Goal: Transaction & Acquisition: Purchase product/service

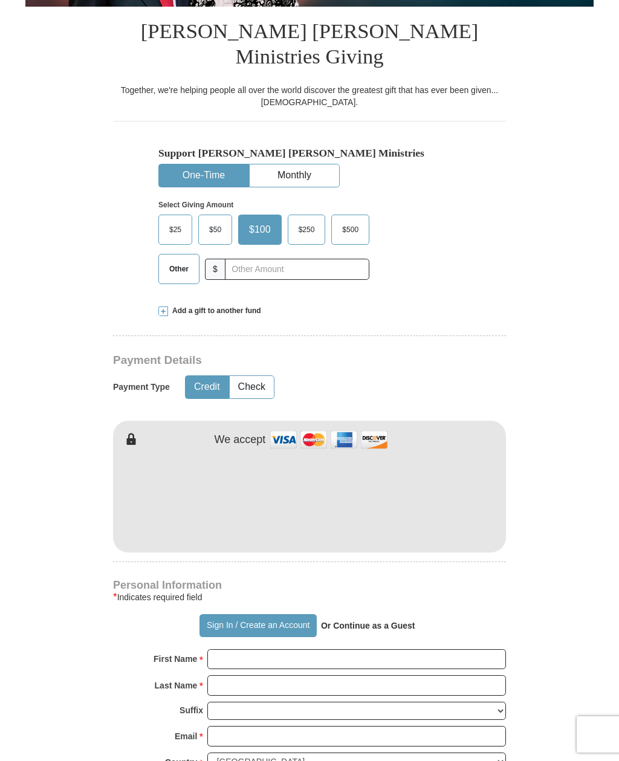
scroll to position [265, 0]
click at [256, 376] on button "Check" at bounding box center [252, 387] width 44 height 22
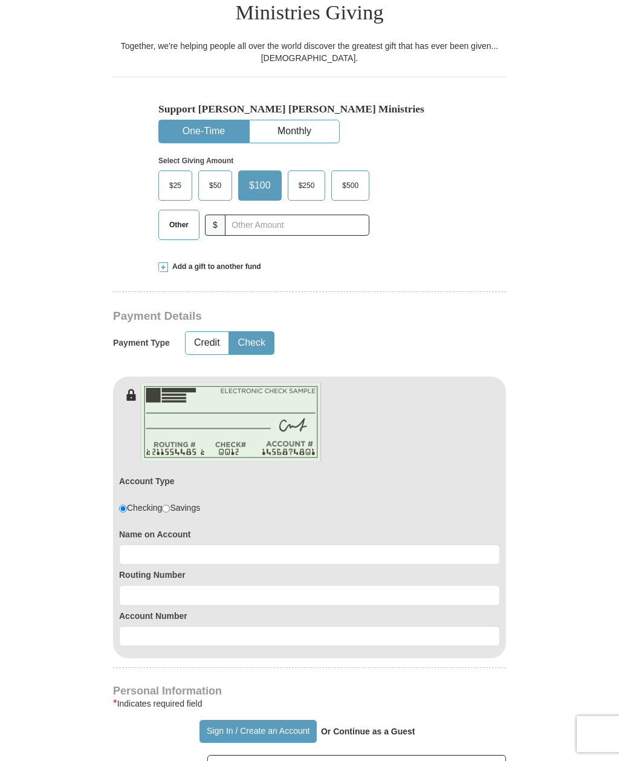
scroll to position [309, 0]
click at [166, 544] on input at bounding box center [309, 554] width 381 height 21
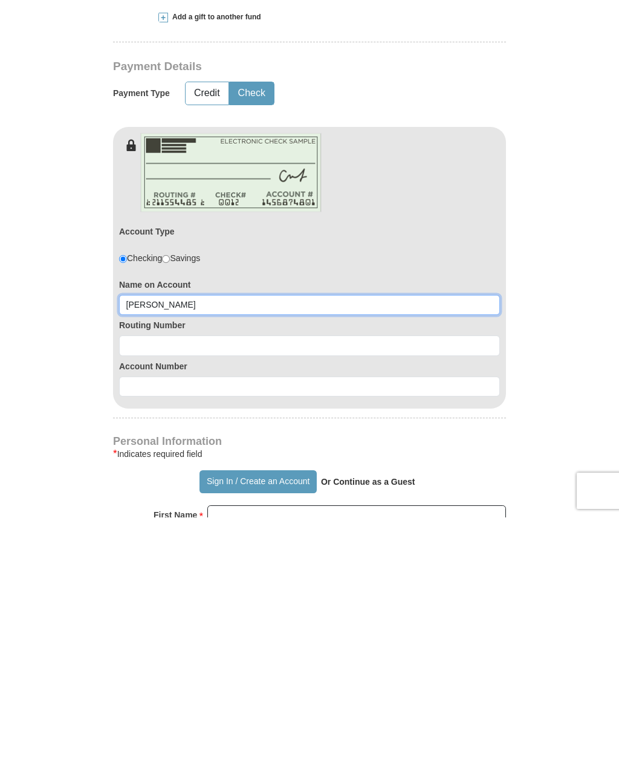
type input "Bradley Beard"
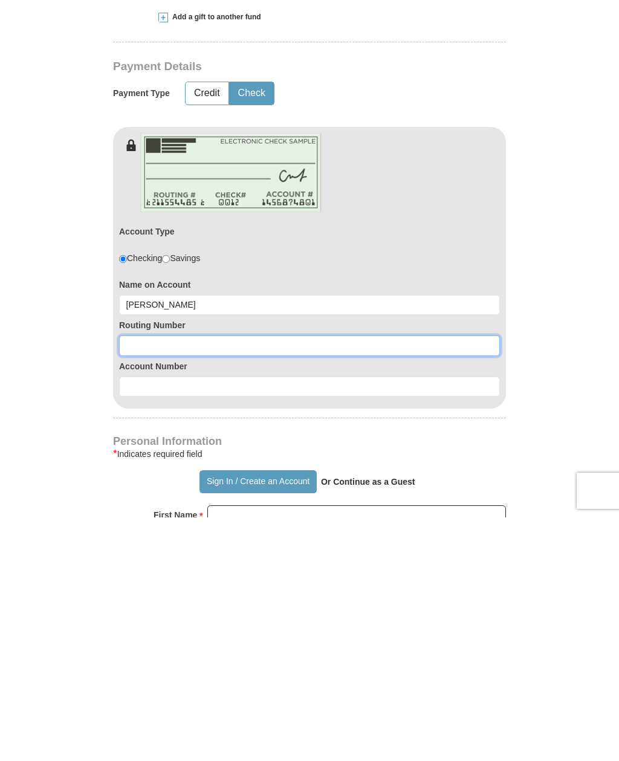
click at [179, 579] on input at bounding box center [309, 589] width 381 height 21
type input "081211300"
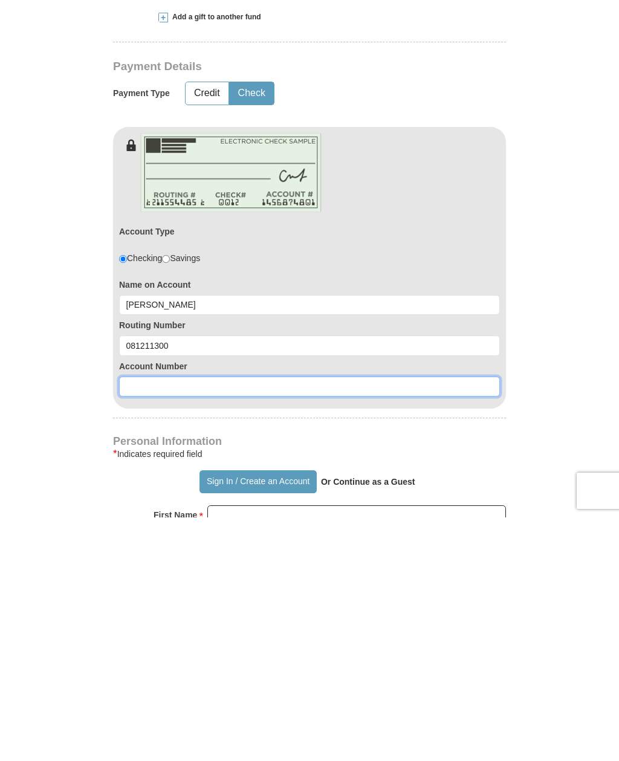
click at [189, 620] on input at bounding box center [309, 630] width 381 height 21
type input "1"
type input "1223015"
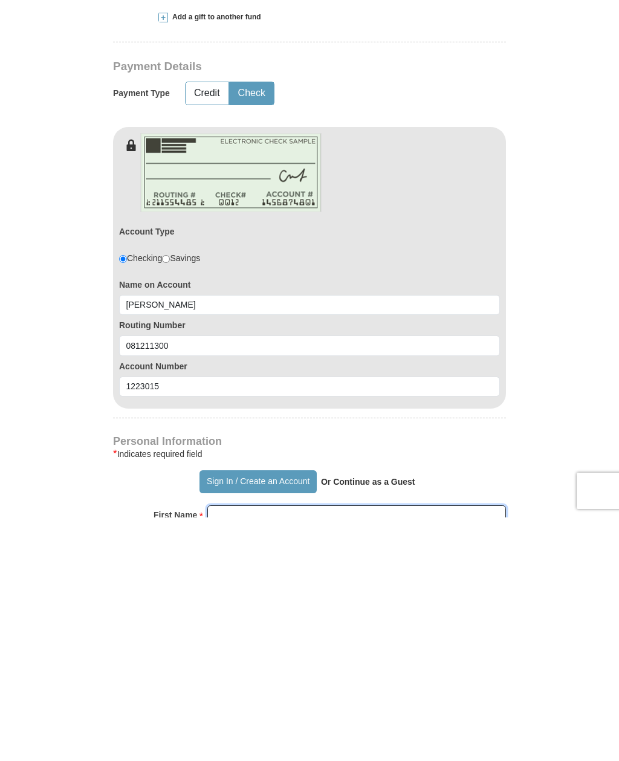
click at [249, 748] on input "First Name *" at bounding box center [356, 758] width 298 height 21
type input "Bradley"
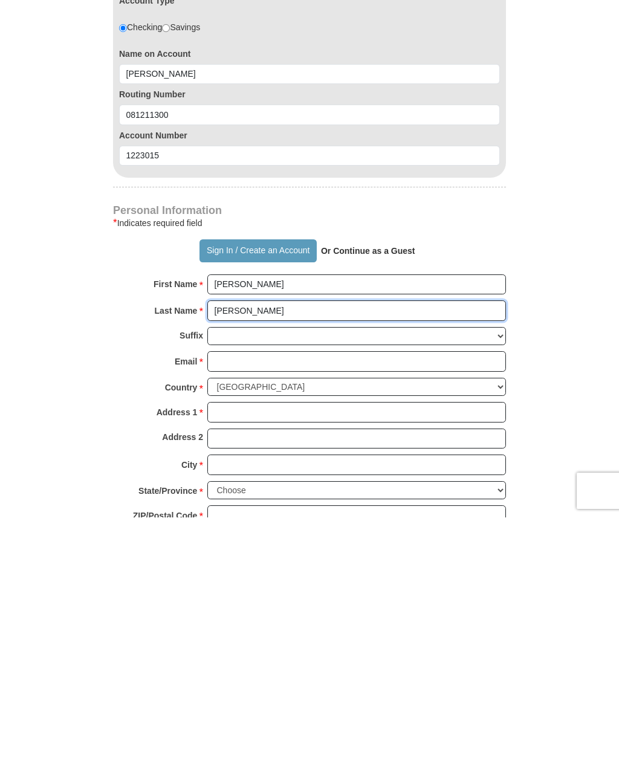
scroll to position [557, 0]
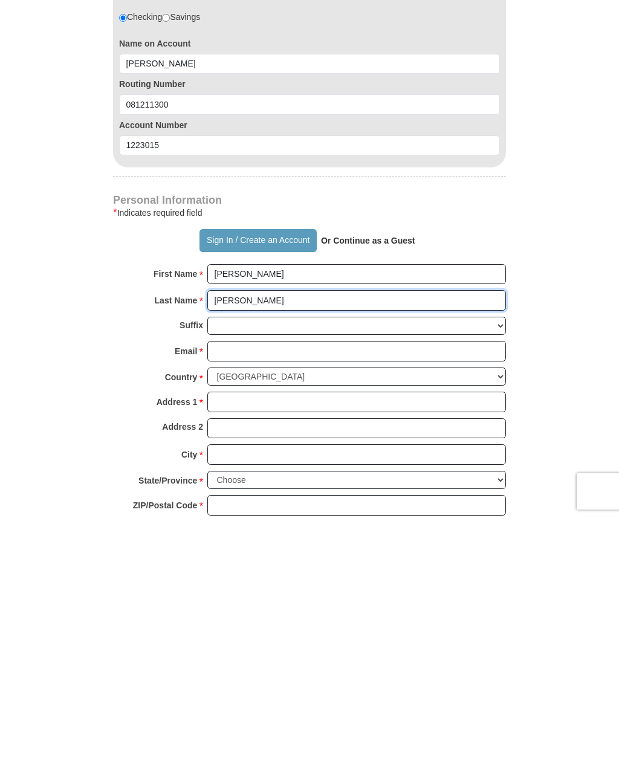
type input "Beard"
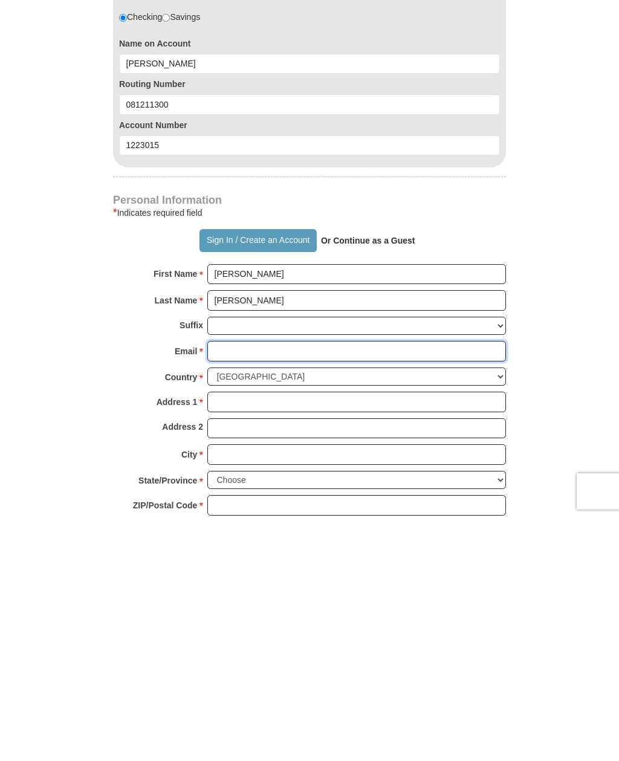
click at [251, 584] on input "Email *" at bounding box center [356, 594] width 298 height 21
type input "oilgusher@hotmail.com"
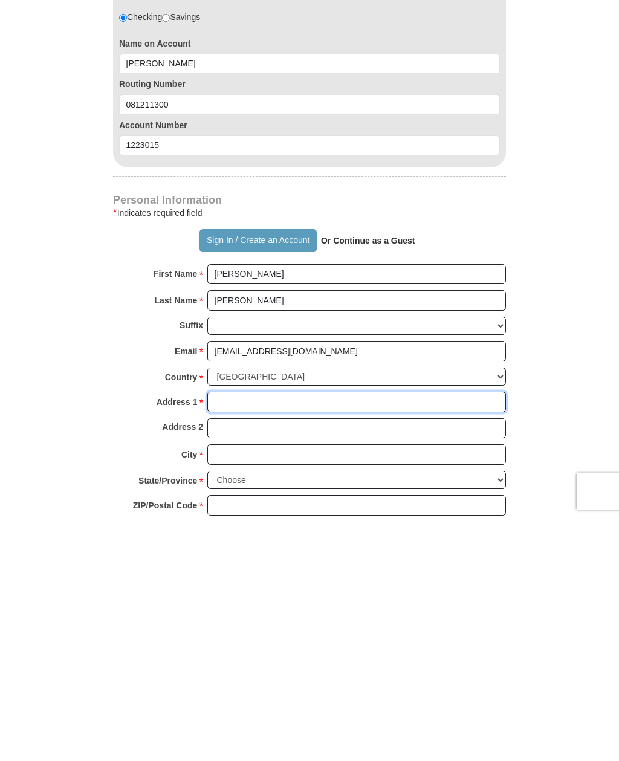
click at [243, 634] on input "Address 1 *" at bounding box center [356, 644] width 298 height 21
type input "2815 Jane Way Dr"
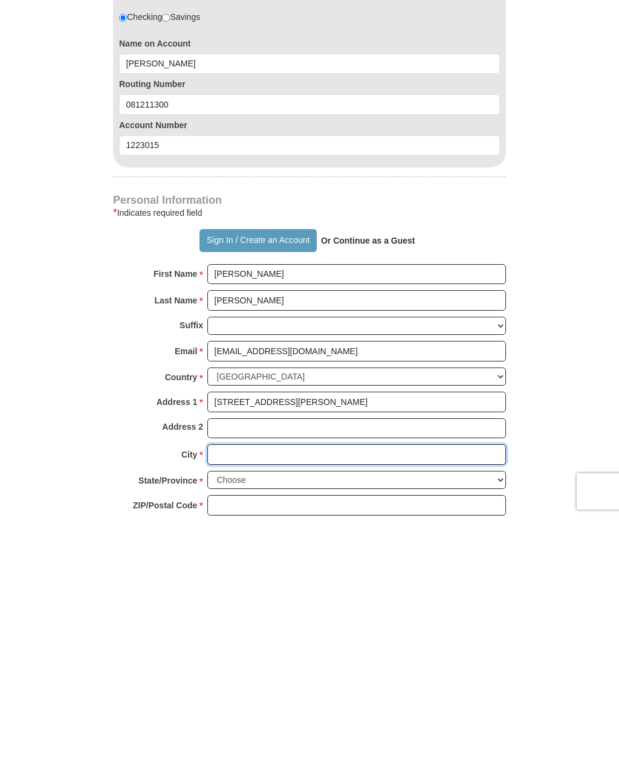
type input "Mount Carmel"
select select "IL"
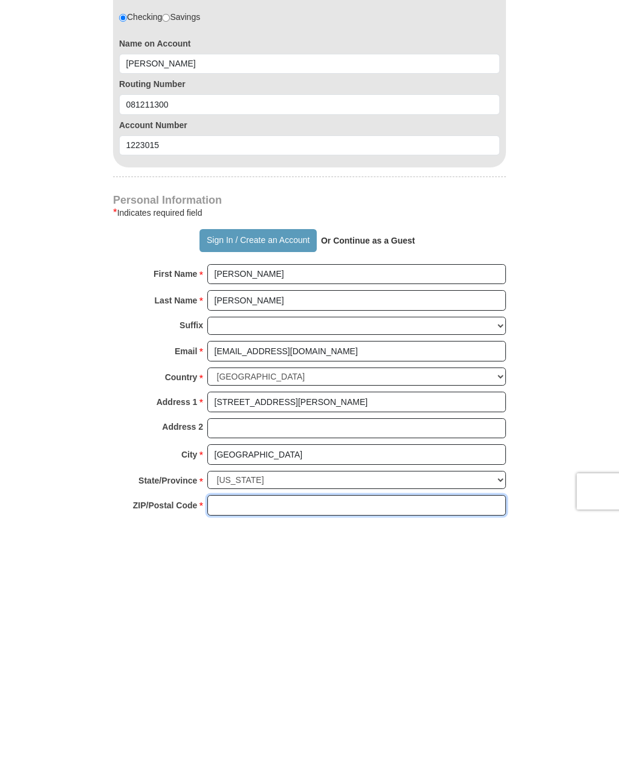
type input "62863"
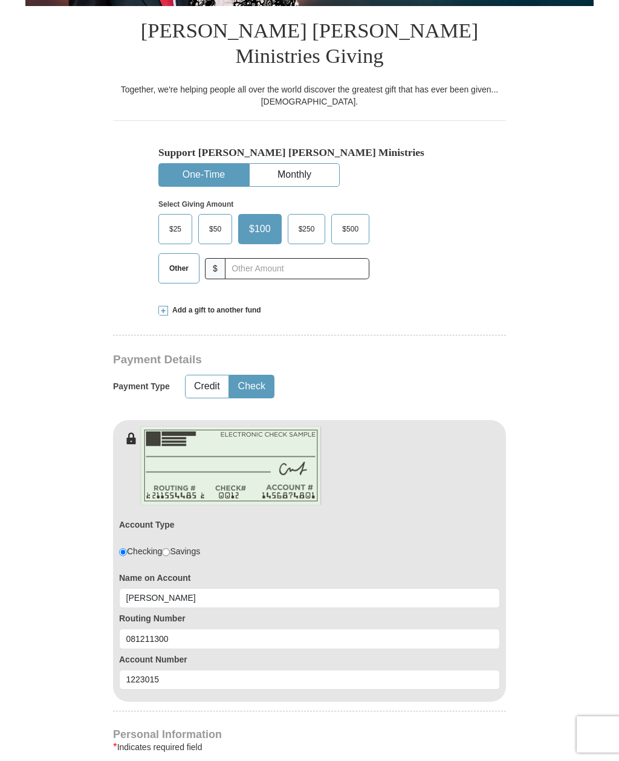
scroll to position [265, 0]
type input "6182404333"
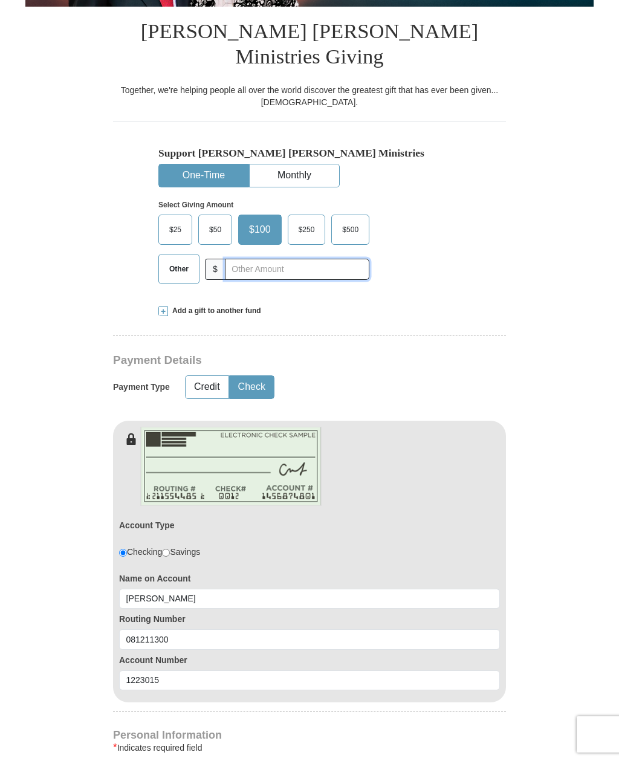
click at [252, 259] on input "text" at bounding box center [297, 269] width 144 height 21
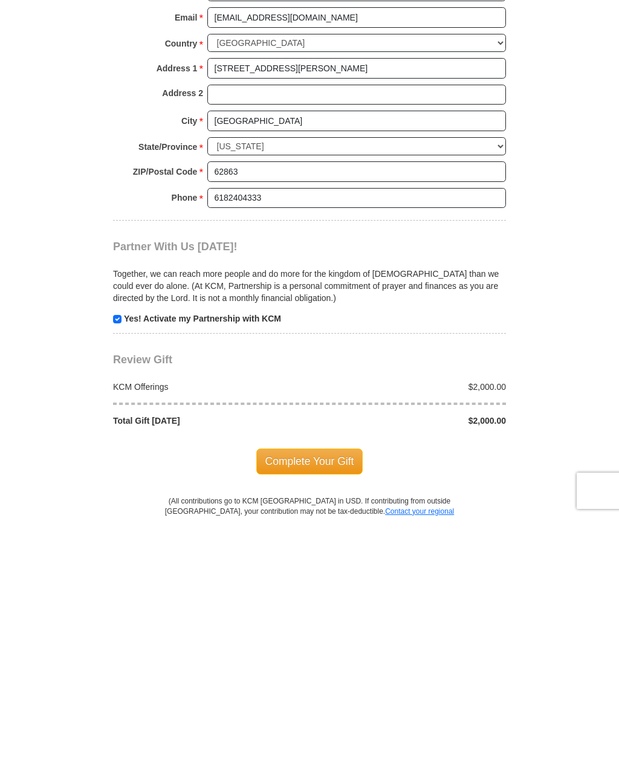
scroll to position [890, 0]
type input "2000"
click at [124, 556] on strong "Yes! Activate my Partnership with KCM" at bounding box center [202, 561] width 157 height 10
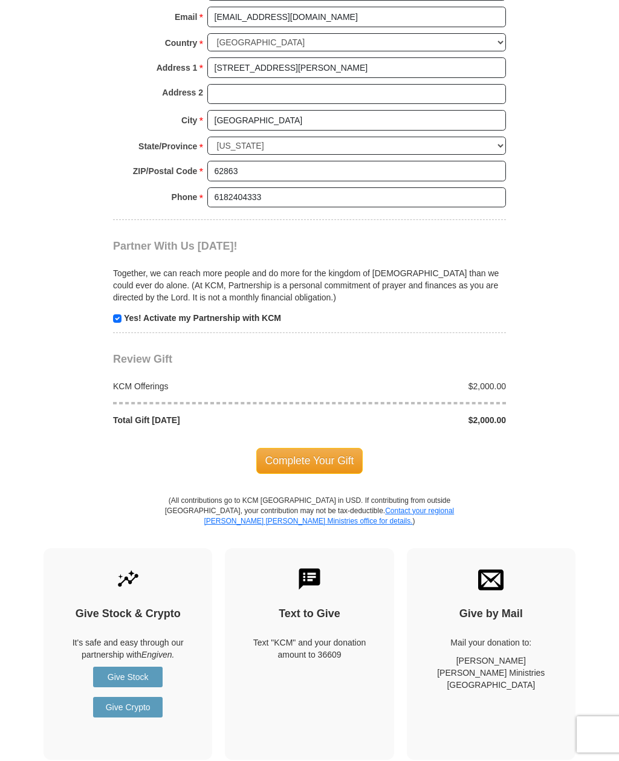
click at [320, 448] on span "Complete Your Gift" at bounding box center [309, 460] width 107 height 25
